Goal: Transaction & Acquisition: Purchase product/service

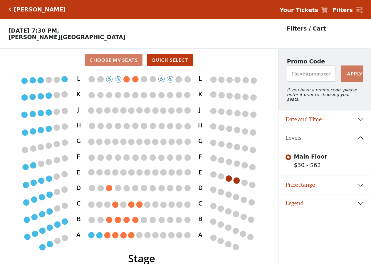
scroll to position [14, 0]
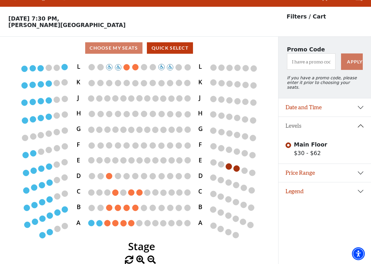
click at [119, 49] on div "Choose My Seats Quick Select" at bounding box center [139, 47] width 278 height 11
click at [176, 48] on button "Quick Select" at bounding box center [170, 47] width 46 height 11
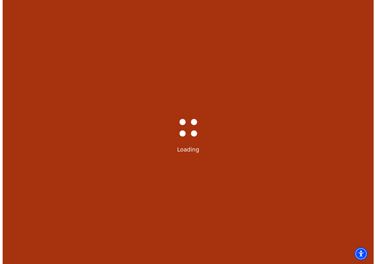
scroll to position [0, 0]
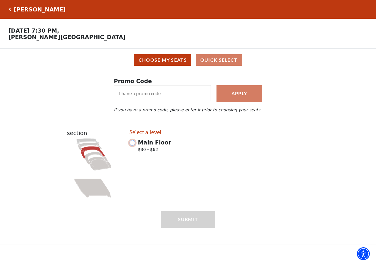
click at [133, 146] on input "Main Floor $30 - $62" at bounding box center [133, 143] width 6 height 6
radio input "true"
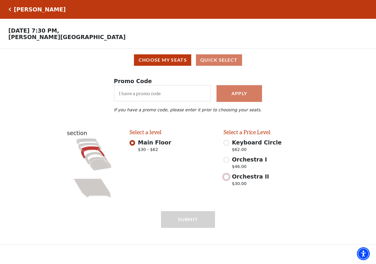
click at [227, 180] on input "Orchestra II $30.00" at bounding box center [227, 177] width 6 height 6
radio input "true"
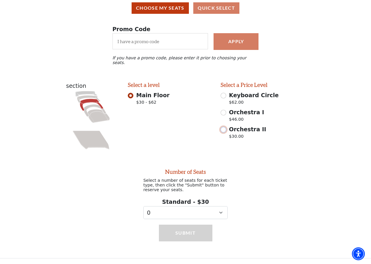
scroll to position [53, 0]
click at [143, 206] on select "0 1 2 3 4 5 6 7 8 9" at bounding box center [185, 212] width 84 height 13
select select "1"
click option "1" at bounding box center [0, 0] width 0 height 0
click at [184, 232] on button "Submit" at bounding box center [185, 233] width 53 height 16
